Goal: Transaction & Acquisition: Purchase product/service

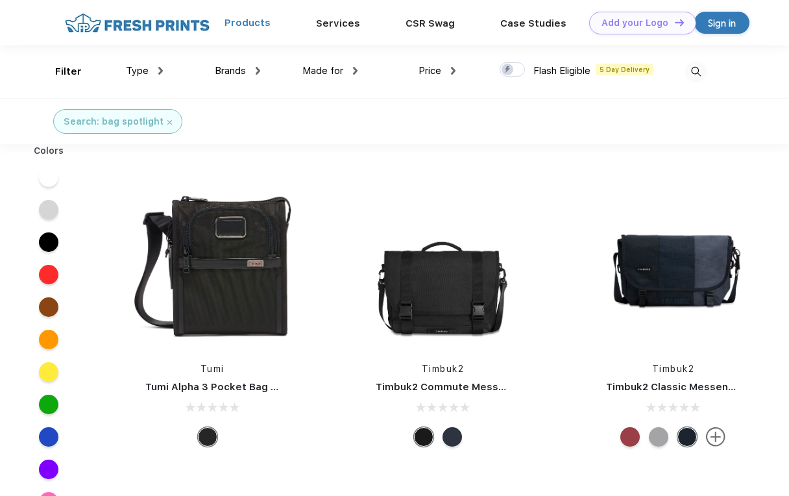
click at [254, 28] on link "Products" at bounding box center [248, 23] width 46 height 12
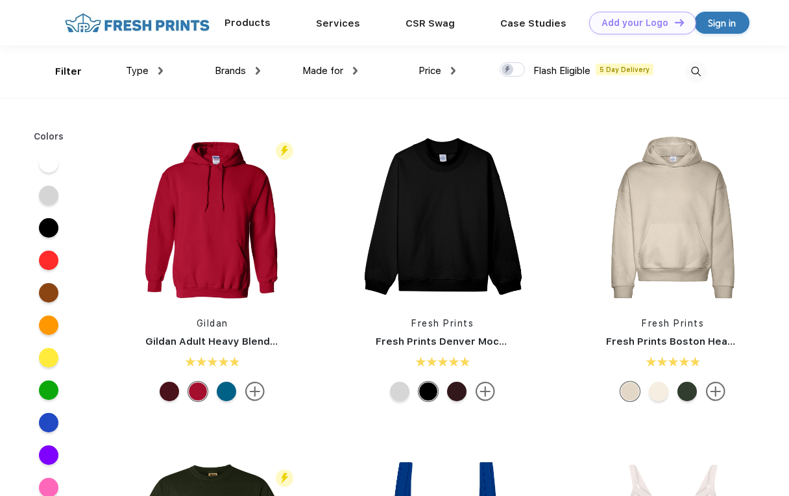
scroll to position [1, 0]
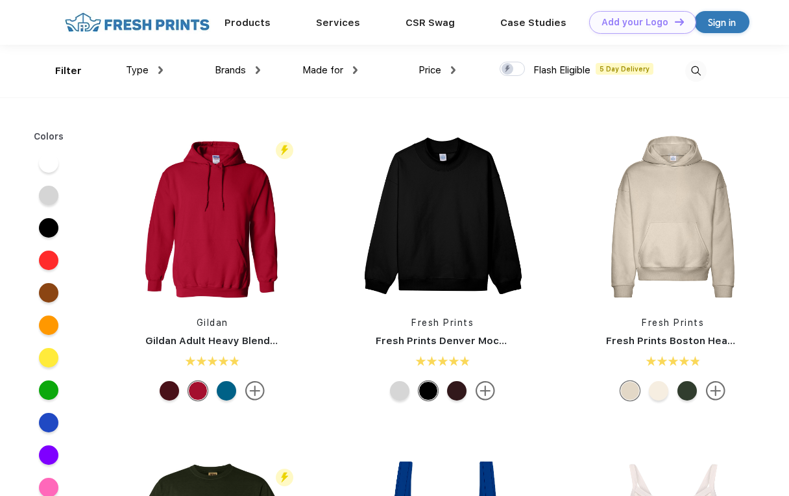
click at [258, 73] on img at bounding box center [258, 70] width 5 height 8
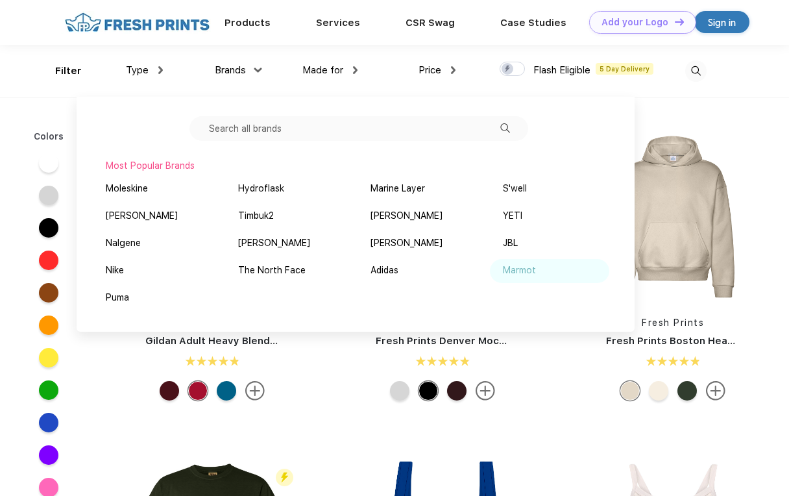
click at [504, 273] on div "Marmot" at bounding box center [519, 271] width 33 height 14
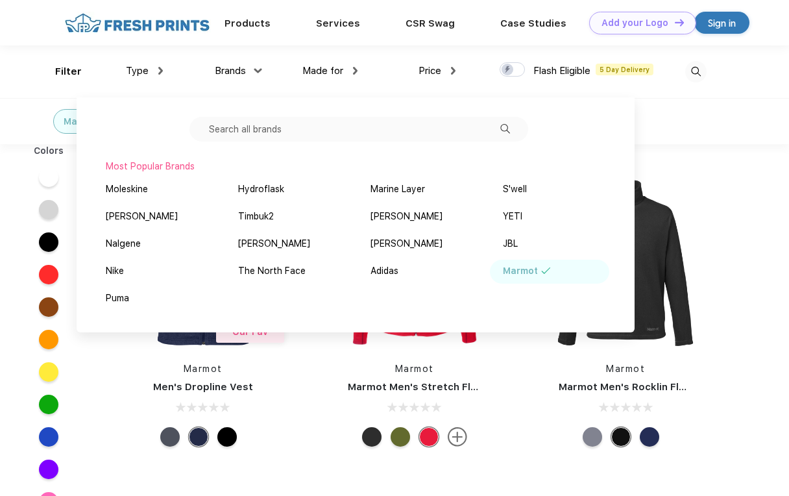
click at [513, 442] on div "Marmot Marmot Men's Stretch Fleece Jacket" at bounding box center [415, 314] width 212 height 275
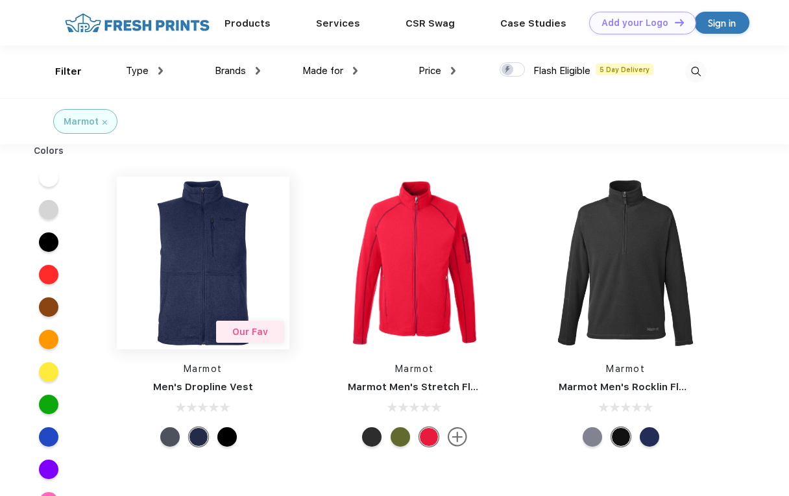
click at [204, 261] on img at bounding box center [203, 263] width 173 height 173
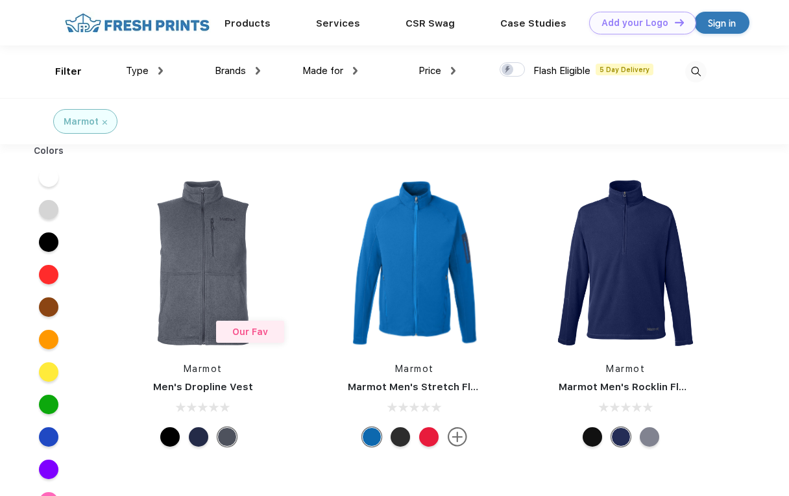
click at [249, 28] on link "Products" at bounding box center [248, 24] width 46 height 12
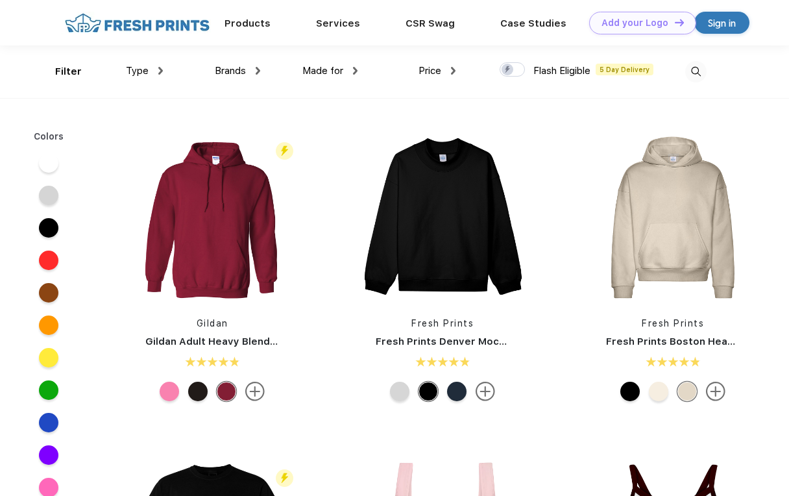
scroll to position [1, 0]
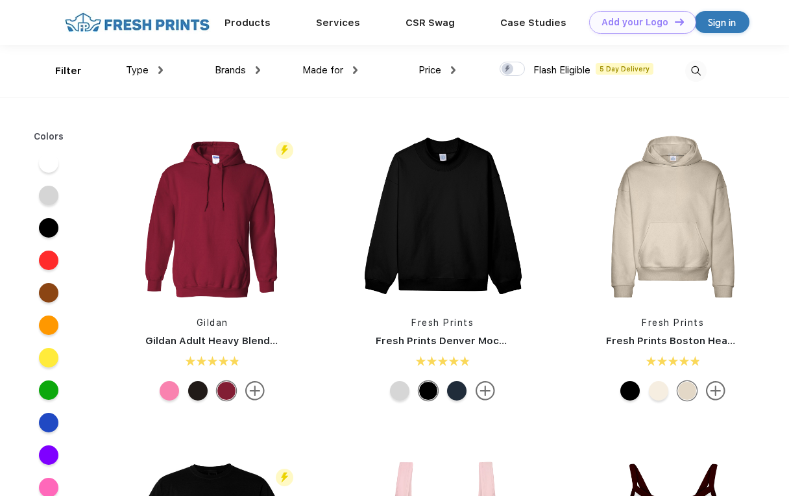
click at [256, 71] on img at bounding box center [258, 70] width 5 height 8
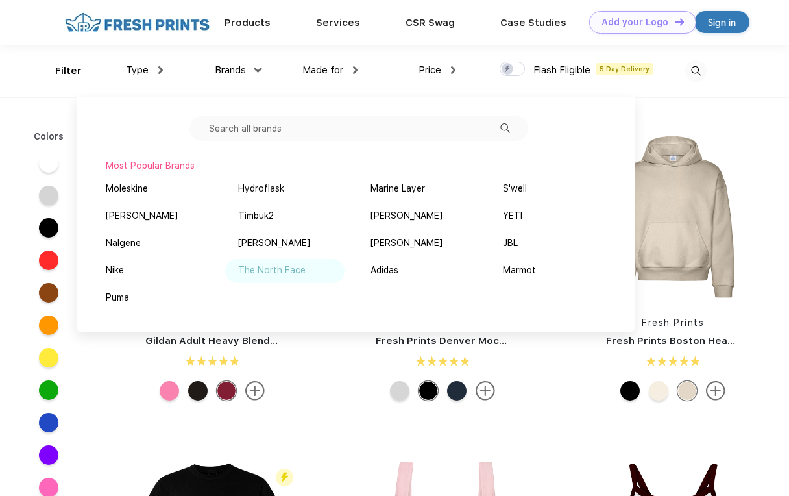
click at [254, 278] on div "The North Face" at bounding box center [284, 271] width 119 height 24
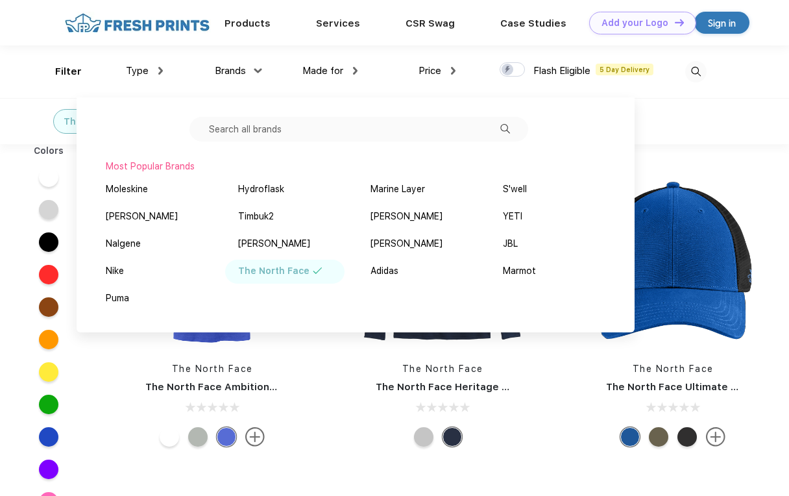
click at [317, 384] on div "The North Face The North Face Ambition Polo" at bounding box center [212, 314] width 230 height 275
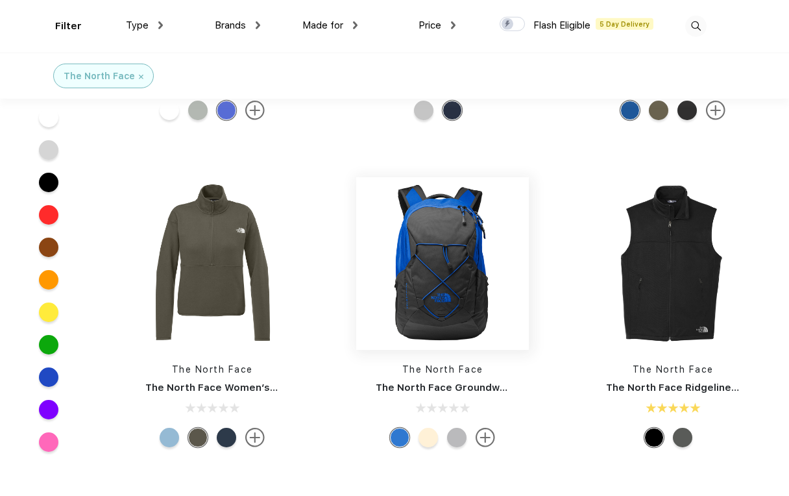
scroll to position [228, 0]
click at [219, 445] on div at bounding box center [231, 437] width 29 height 19
click at [227, 437] on div at bounding box center [226, 437] width 19 height 19
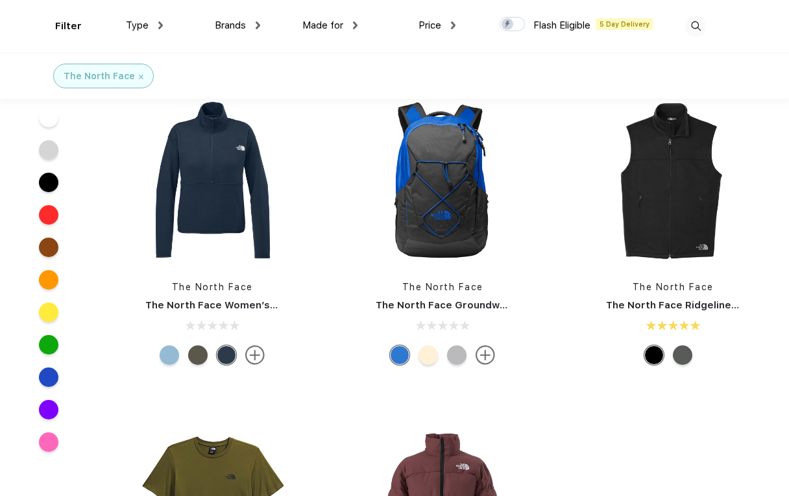
scroll to position [312, 0]
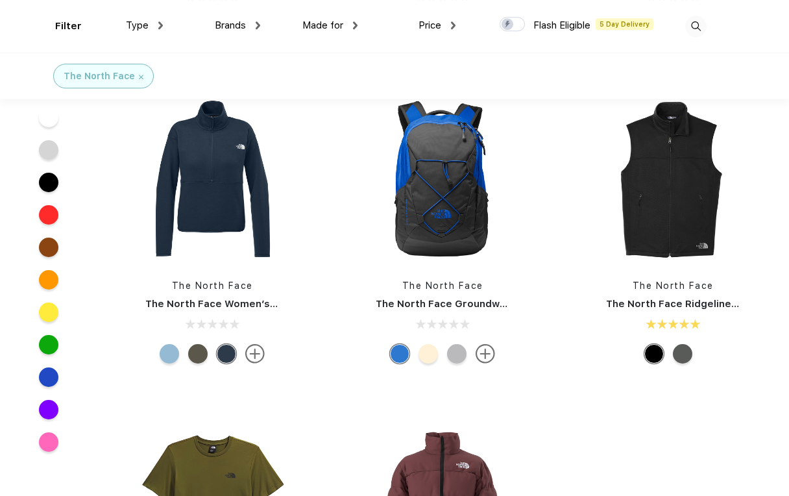
click at [250, 351] on img at bounding box center [254, 353] width 19 height 19
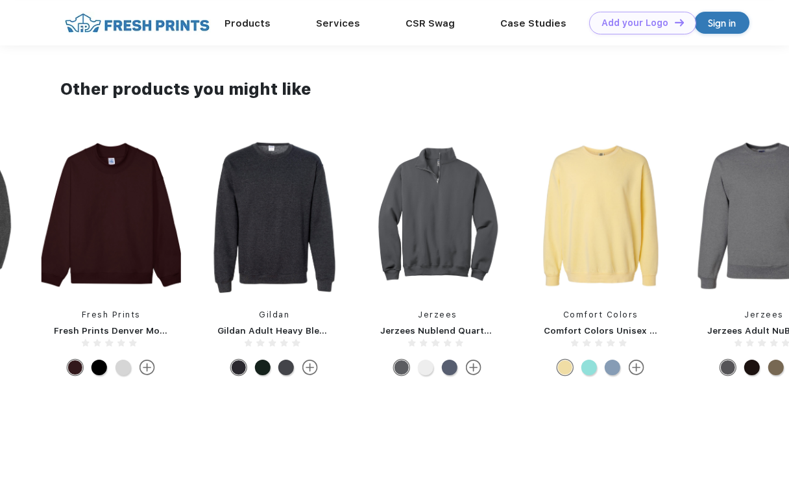
scroll to position [670, 0]
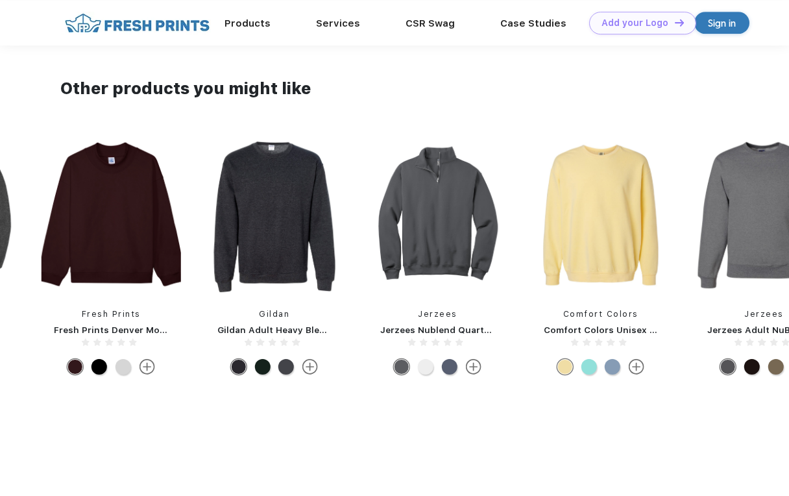
click at [426, 227] on img at bounding box center [437, 215] width 140 height 158
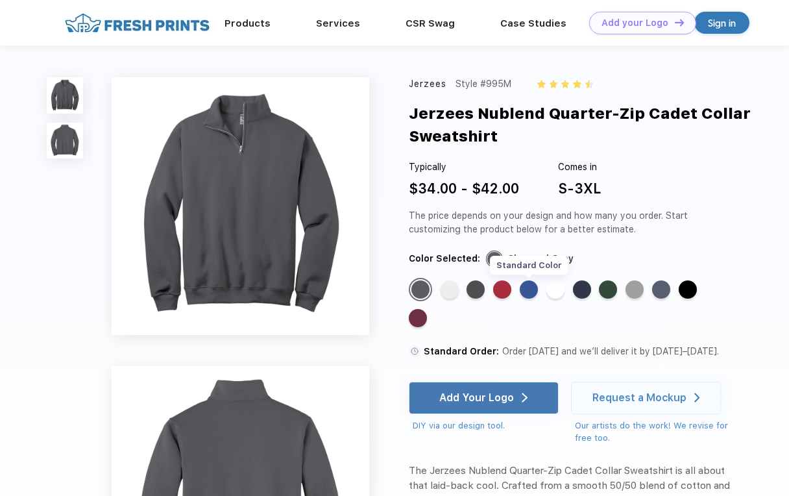
click at [521, 291] on div "Standard Color" at bounding box center [529, 289] width 18 height 18
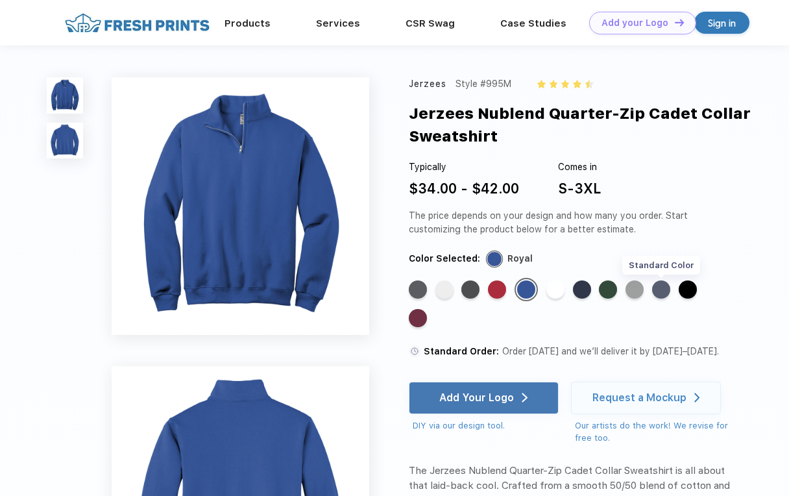
click at [669, 291] on div "Standard Color" at bounding box center [661, 289] width 18 height 18
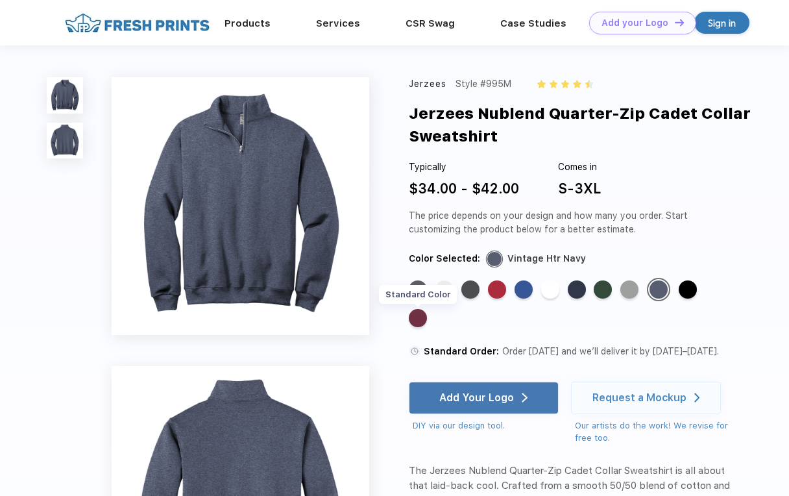
click at [416, 320] on div "Standard Color" at bounding box center [418, 318] width 18 height 18
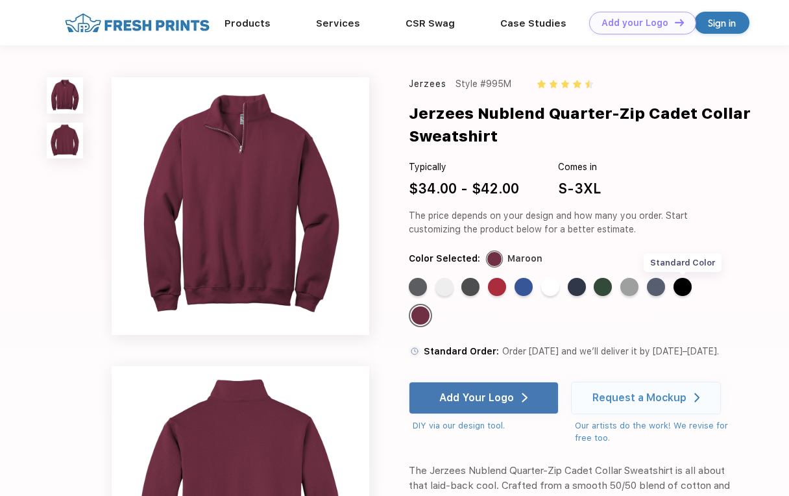
click at [680, 287] on div "Standard Color" at bounding box center [683, 287] width 18 height 18
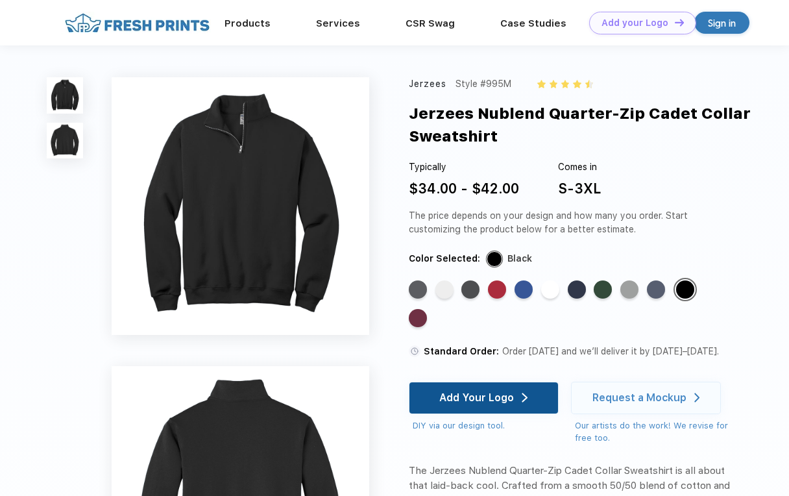
click at [462, 398] on div "Add Your Logo" at bounding box center [476, 397] width 75 height 13
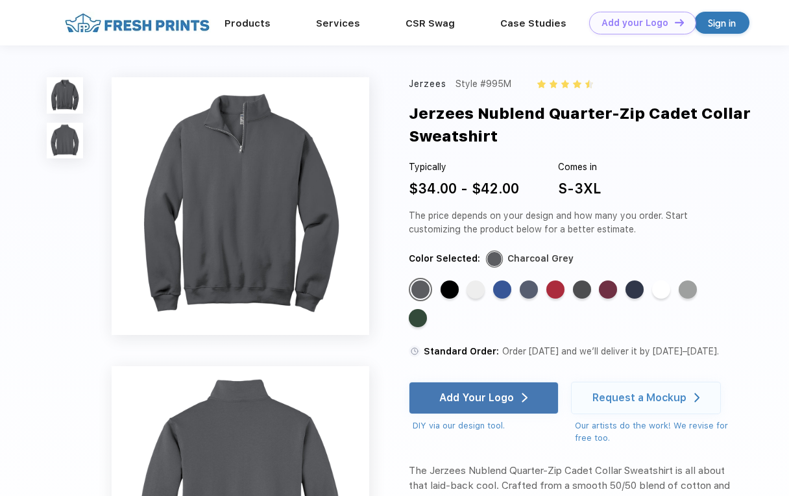
click at [720, 29] on div "Sign in" at bounding box center [722, 23] width 28 height 15
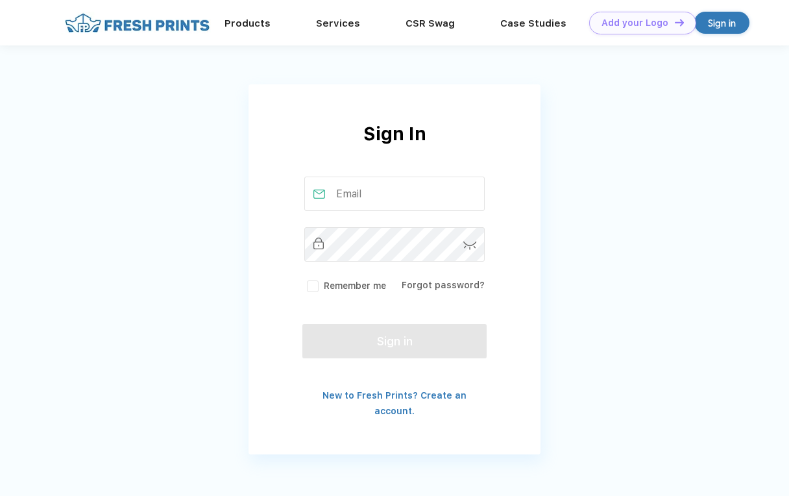
click at [382, 188] on input "text" at bounding box center [394, 194] width 181 height 34
type input "[PERSON_NAME]"
